Goal: Transaction & Acquisition: Subscribe to service/newsletter

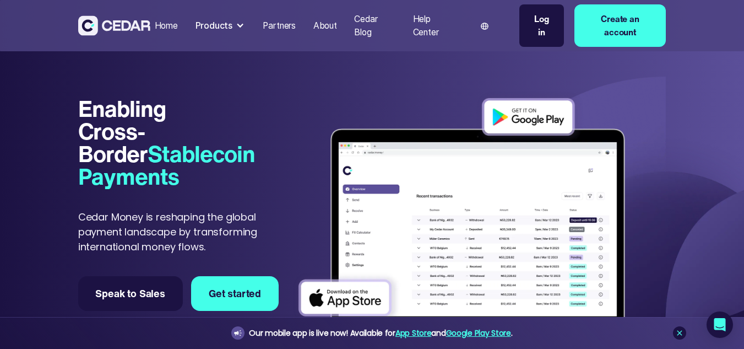
scroll to position [22, 0]
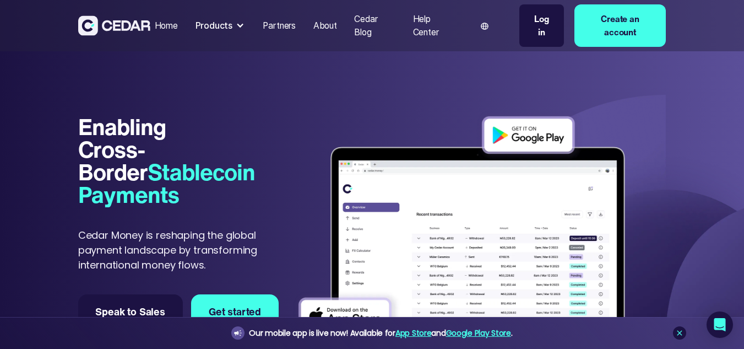
click at [158, 24] on div "Home" at bounding box center [166, 25] width 23 height 13
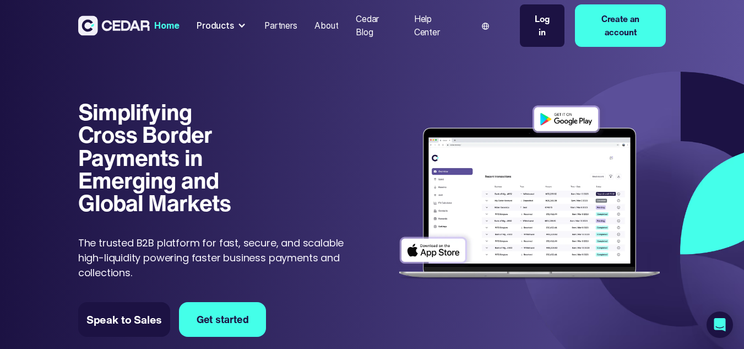
click at [330, 23] on div "About" at bounding box center [327, 25] width 24 height 13
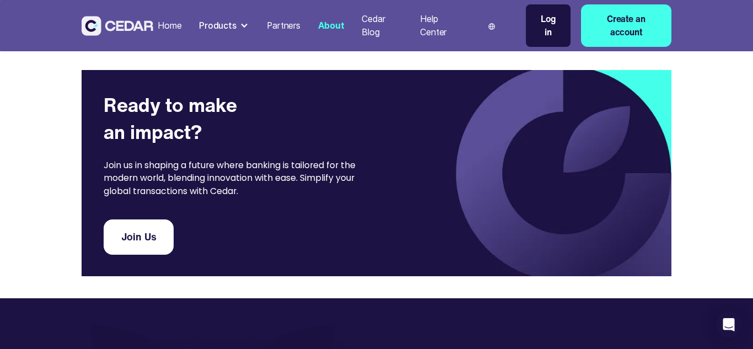
scroll to position [1961, 0]
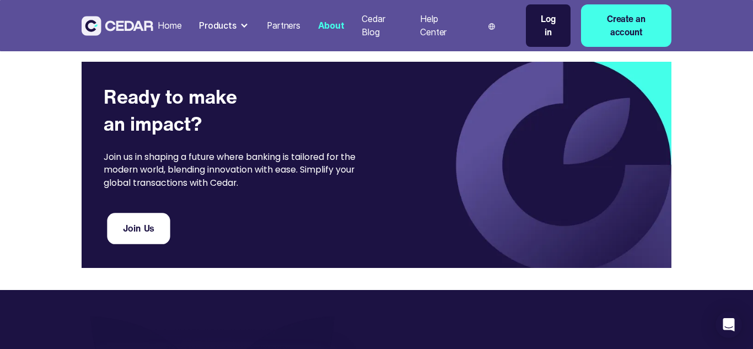
click at [153, 226] on link "Join Us" at bounding box center [138, 228] width 63 height 31
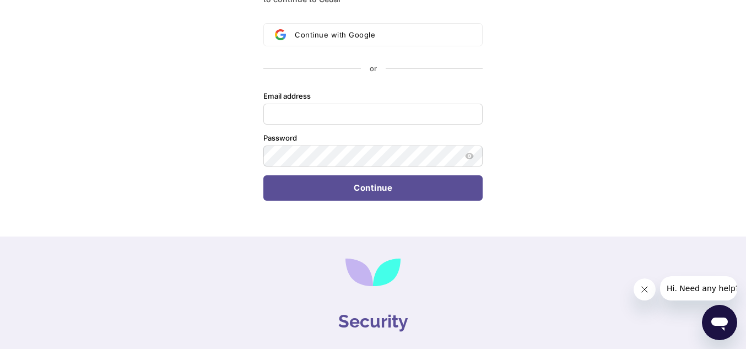
scroll to position [309, 0]
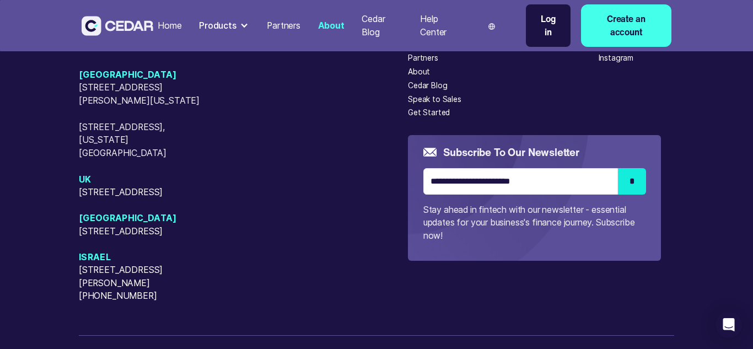
scroll to position [2627, 0]
